Goal: Navigation & Orientation: Find specific page/section

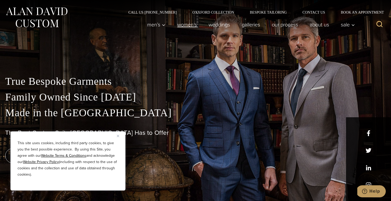
click at [188, 25] on link "Women’s" at bounding box center [186, 24] width 31 height 10
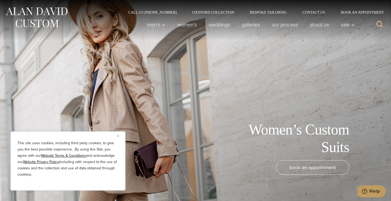
click at [117, 135] on img "Close" at bounding box center [118, 136] width 2 height 2
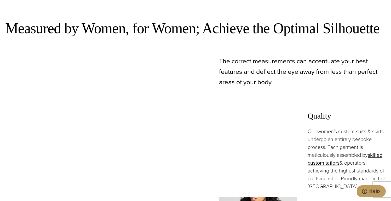
scroll to position [87, 0]
